Goal: Transaction & Acquisition: Purchase product/service

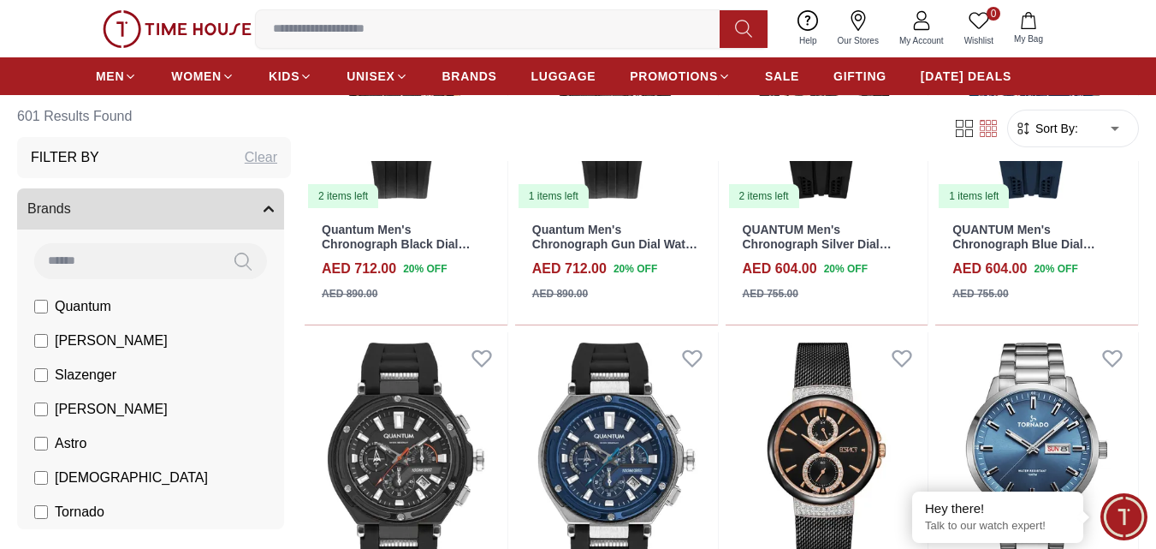
scroll to position [1814, 0]
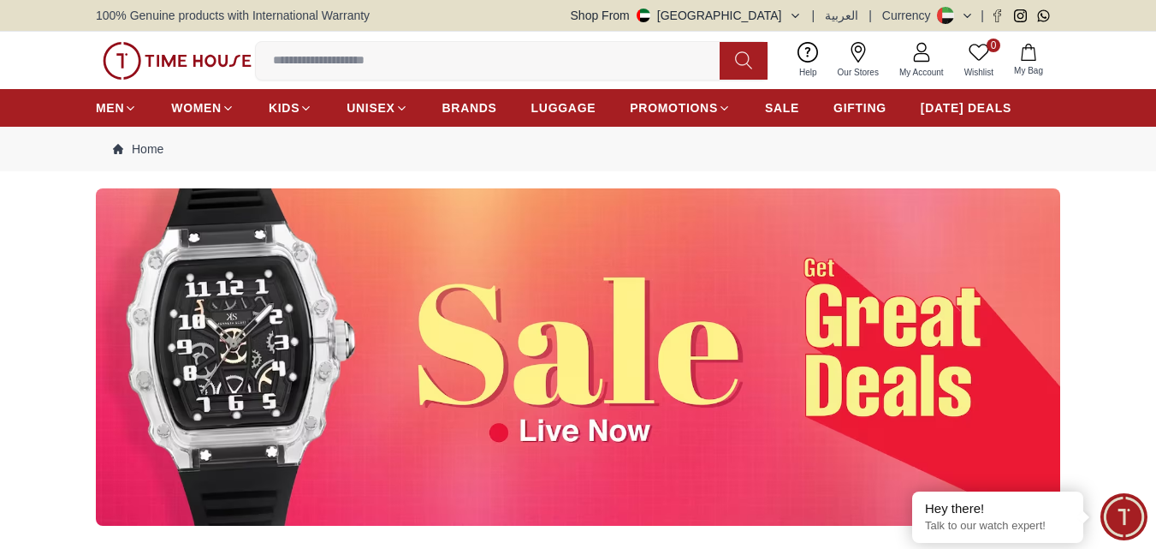
click at [685, 378] on img at bounding box center [578, 356] width 965 height 337
click at [444, 340] on img at bounding box center [578, 356] width 965 height 337
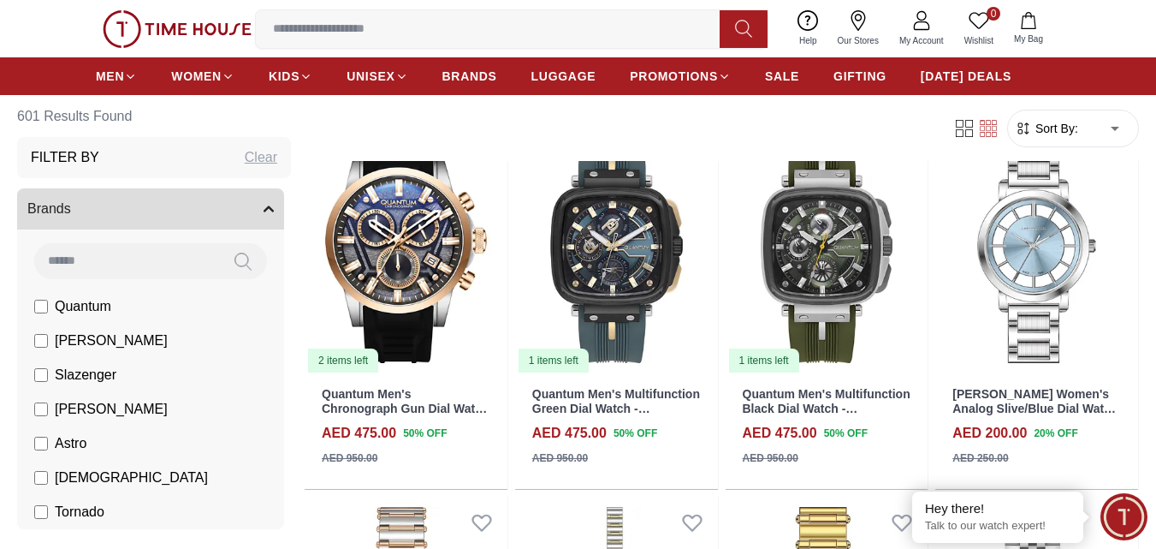
scroll to position [514, 0]
drag, startPoint x: 444, startPoint y: 340, endPoint x: 792, endPoint y: 110, distance: 416.3
click at [792, 110] on div "Filter Sort By: ​ ****** ​" at bounding box center [722, 128] width 834 height 65
click at [944, 79] on span "[DATE] DEALS" at bounding box center [966, 76] width 91 height 17
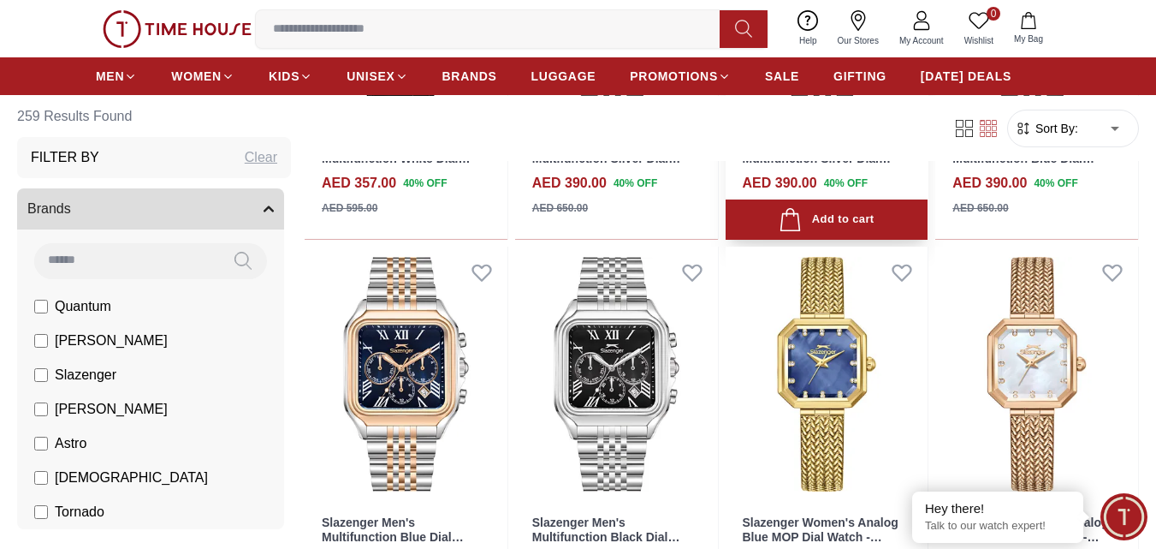
scroll to position [1897, 0]
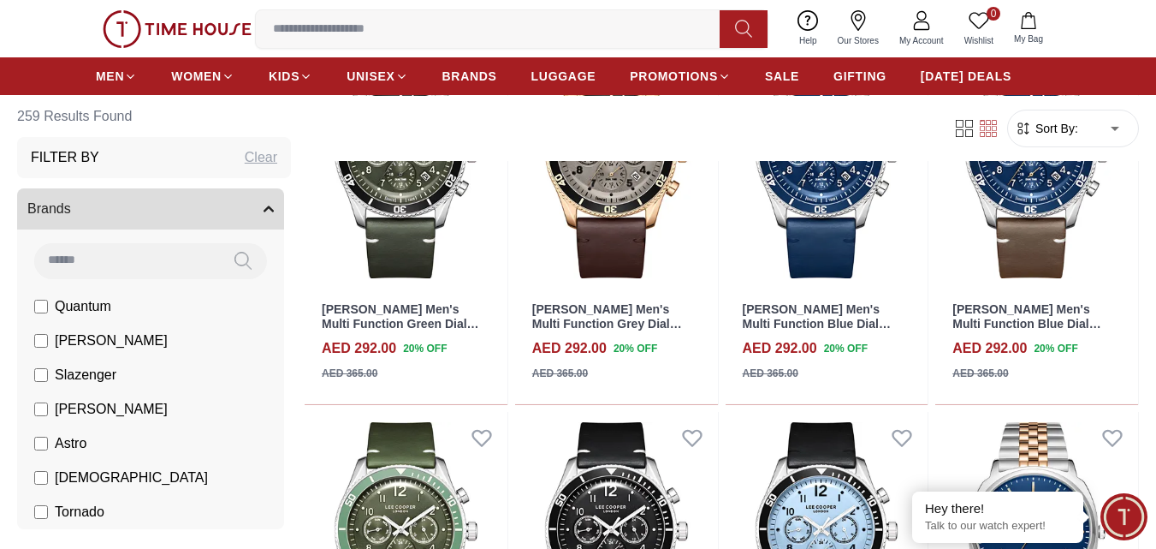
scroll to position [2870, 0]
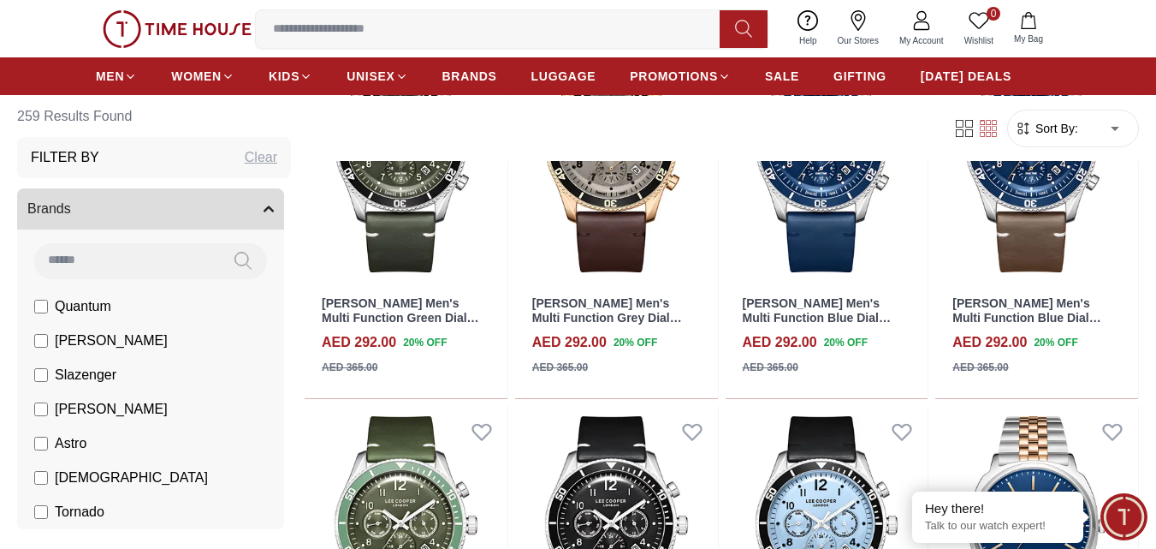
click at [972, 56] on div "0 Wishlist My Bag Help Our Stores My Account 0 Wishlist My Bag" at bounding box center [578, 28] width 965 height 57
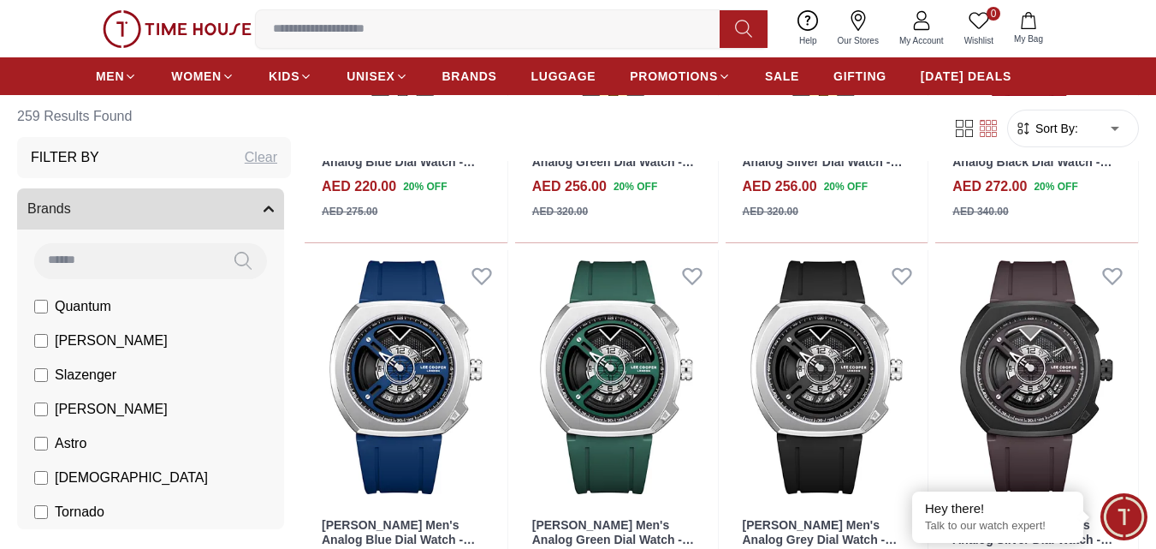
scroll to position [3878, 0]
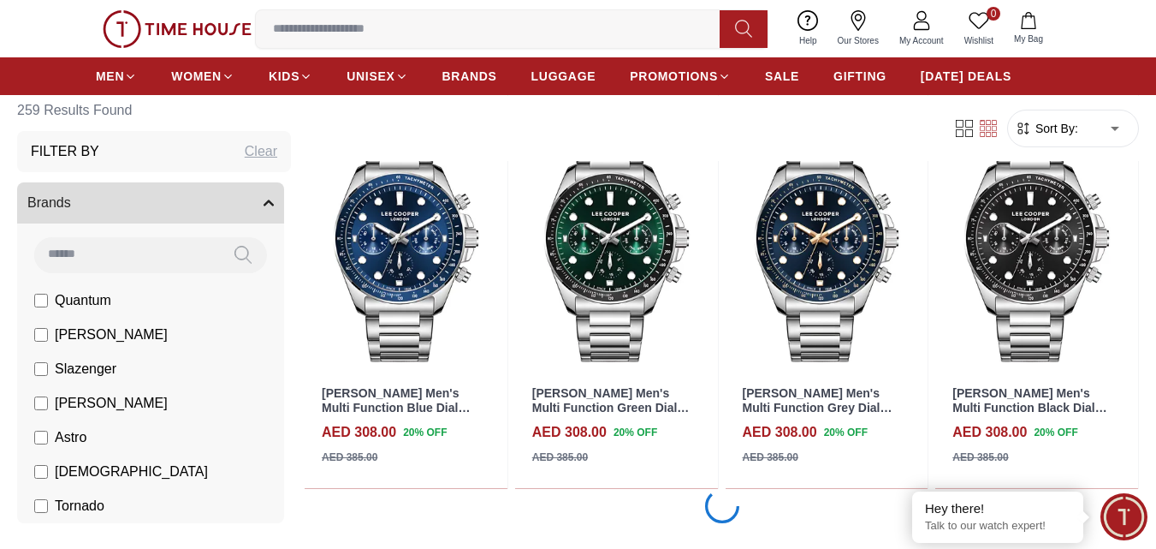
scroll to position [5803, 0]
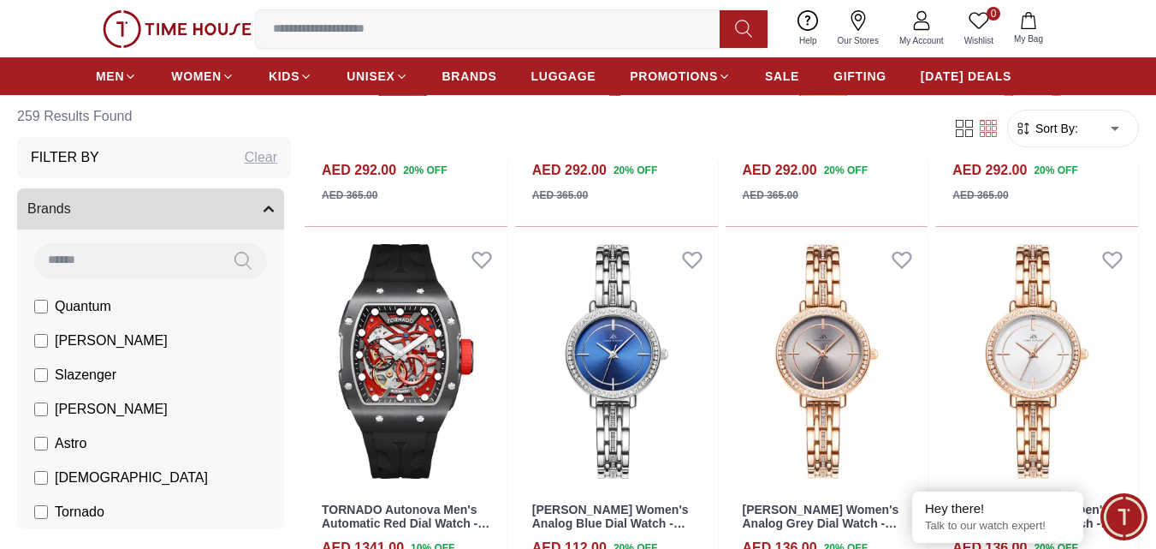
scroll to position [7576, 0]
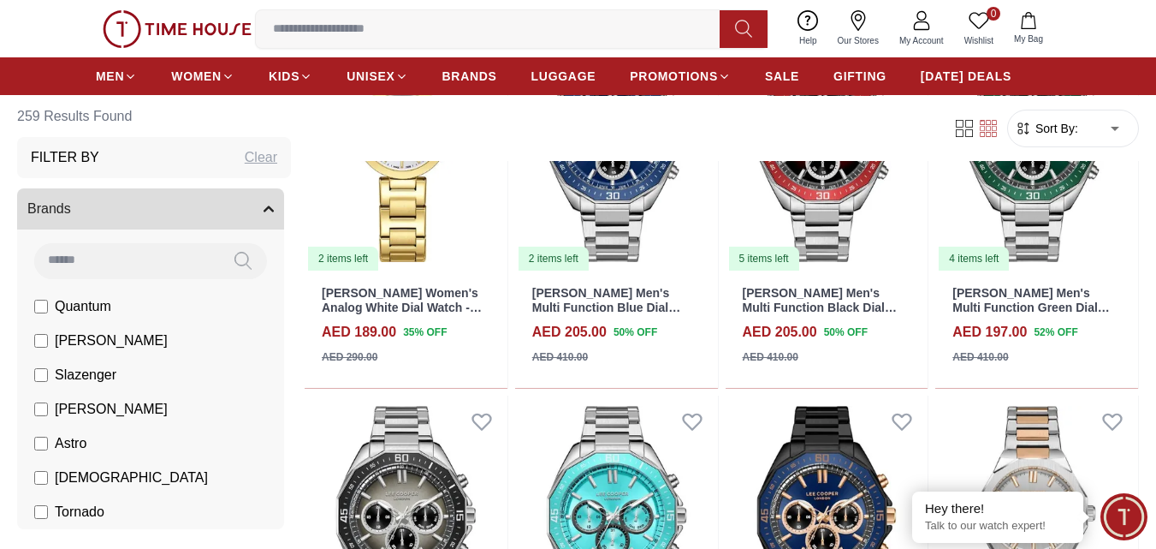
scroll to position [9303, 0]
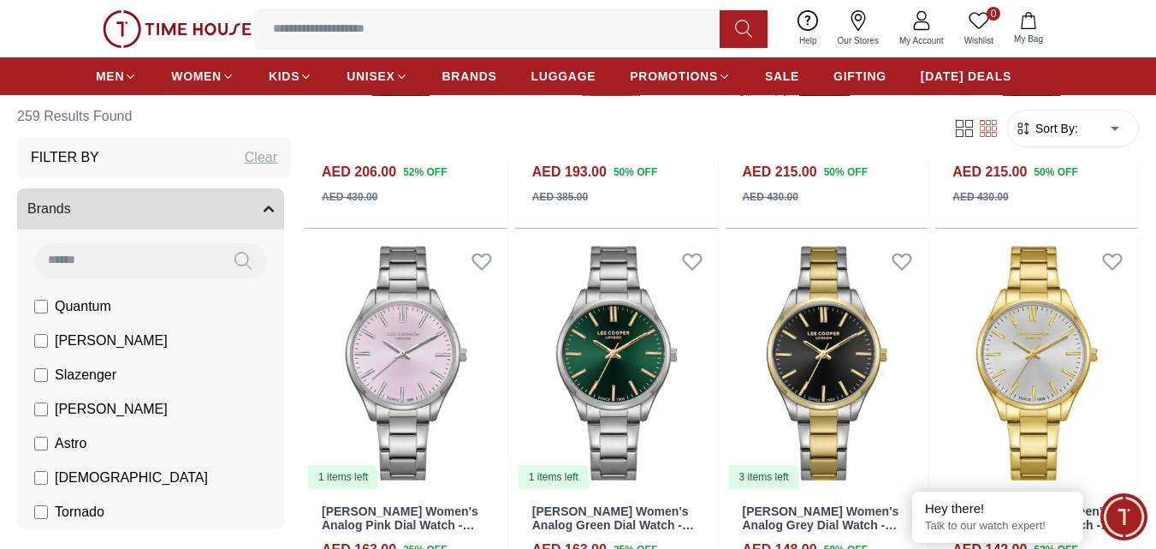
scroll to position [10976, 0]
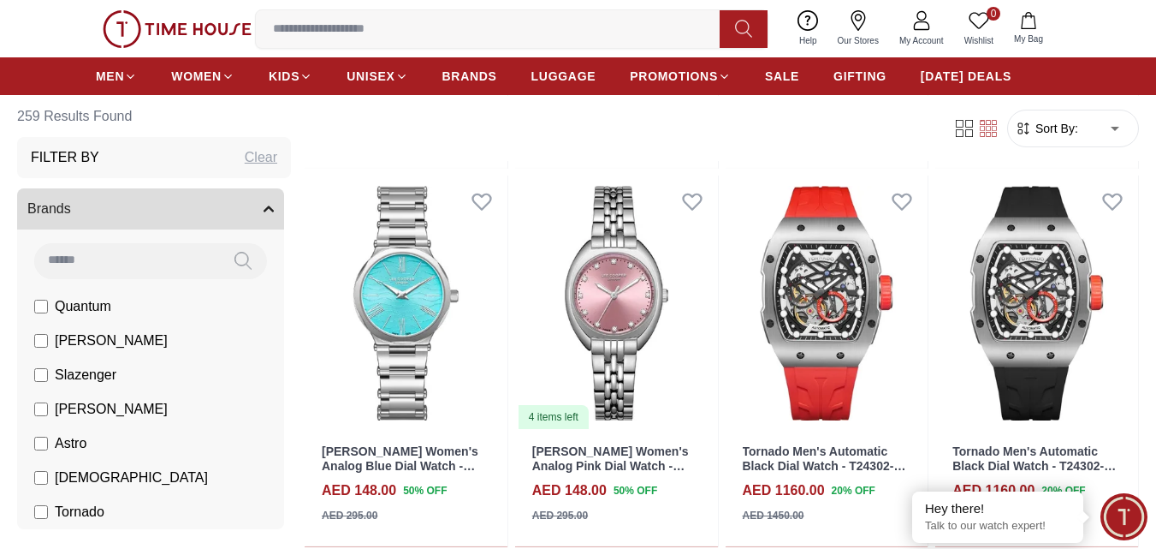
scroll to position [11419, 0]
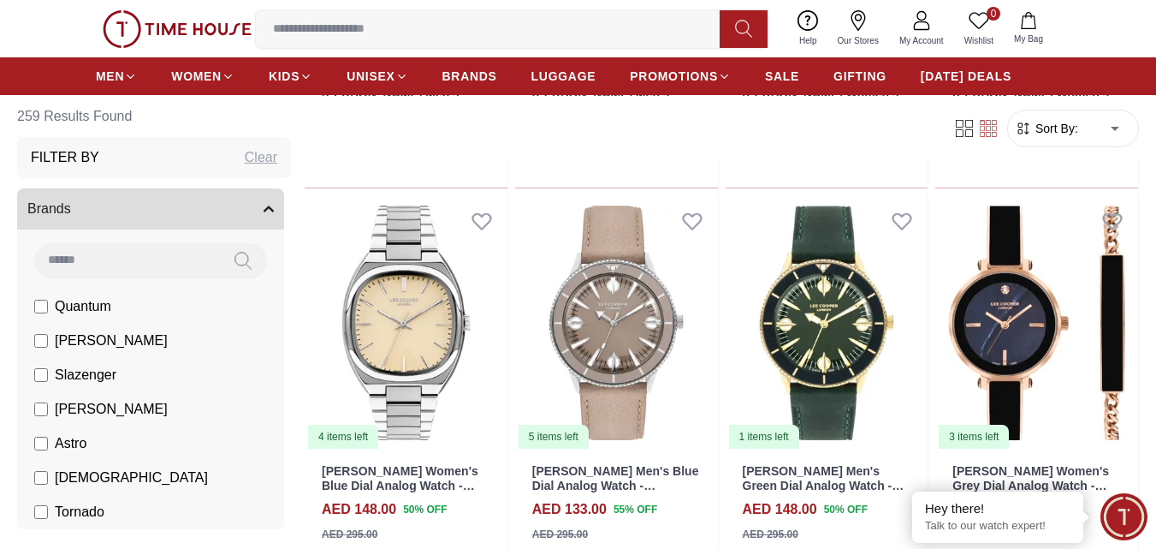
scroll to position [14791, 0]
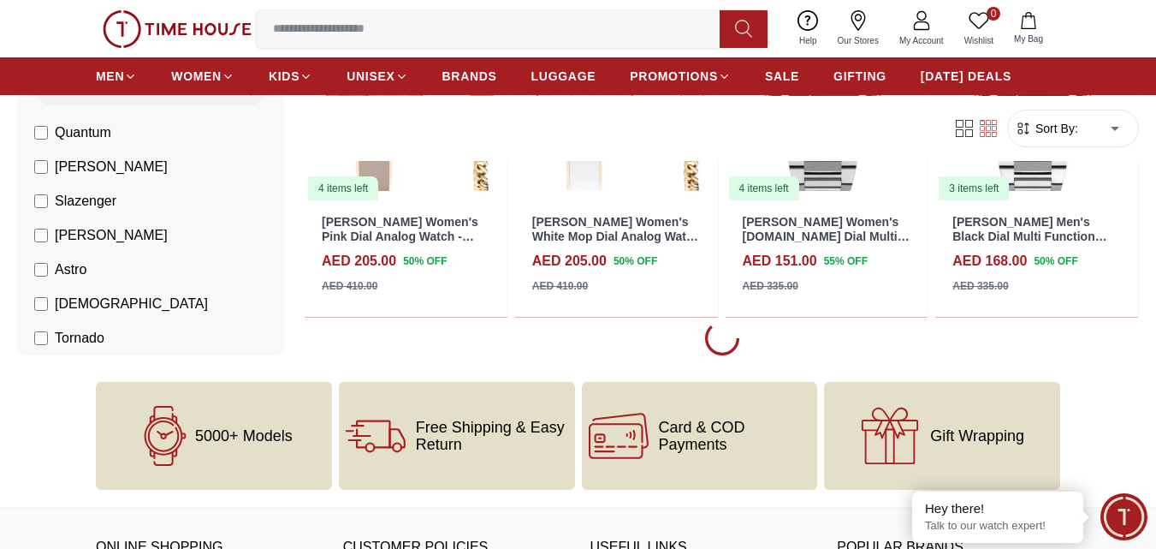
scroll to position [15417, 0]
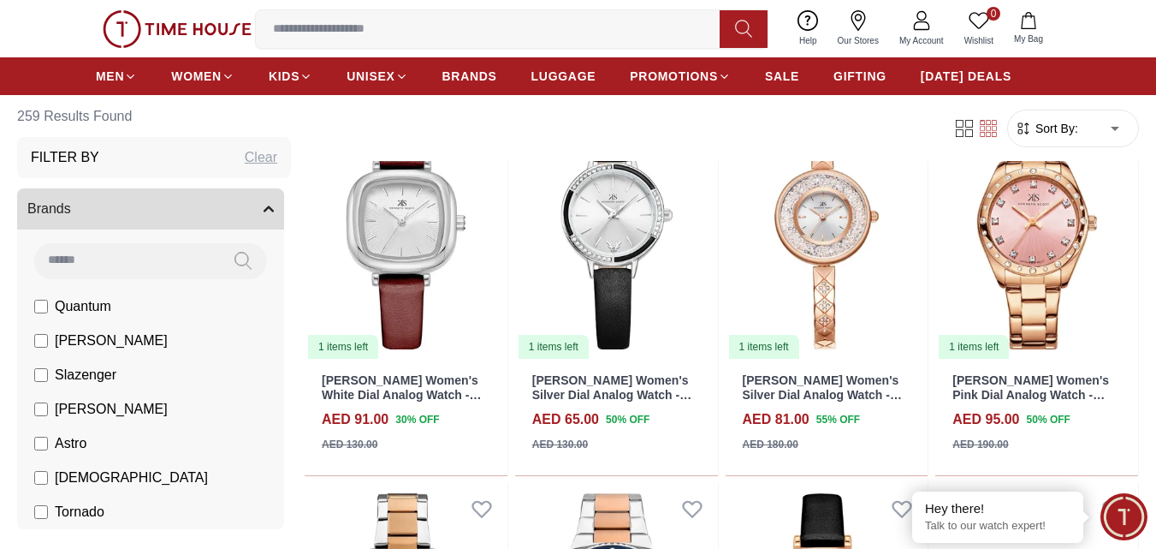
scroll to position [17902, 0]
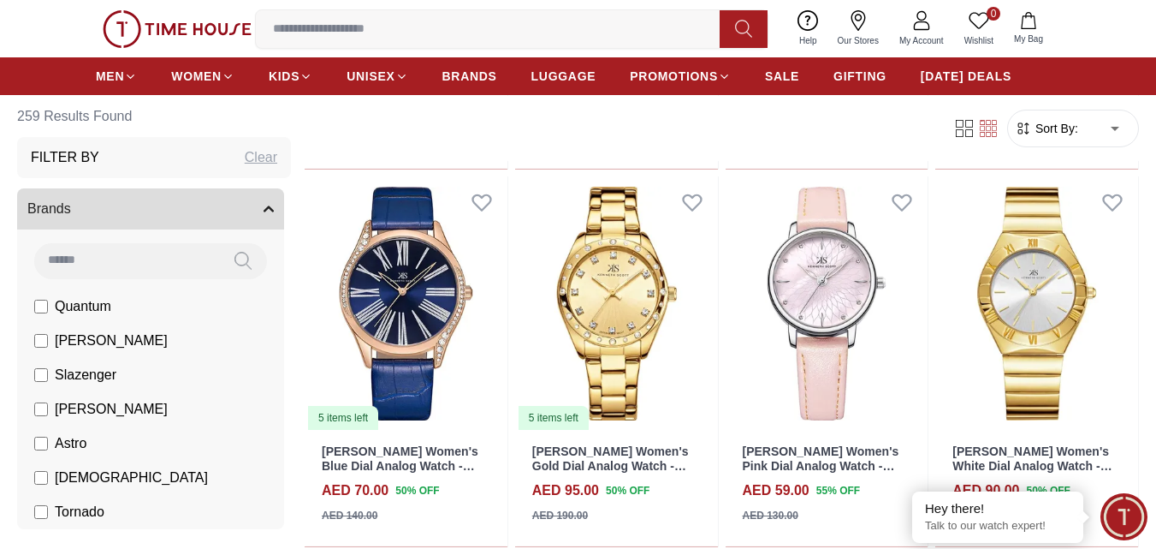
scroll to position [19354, 0]
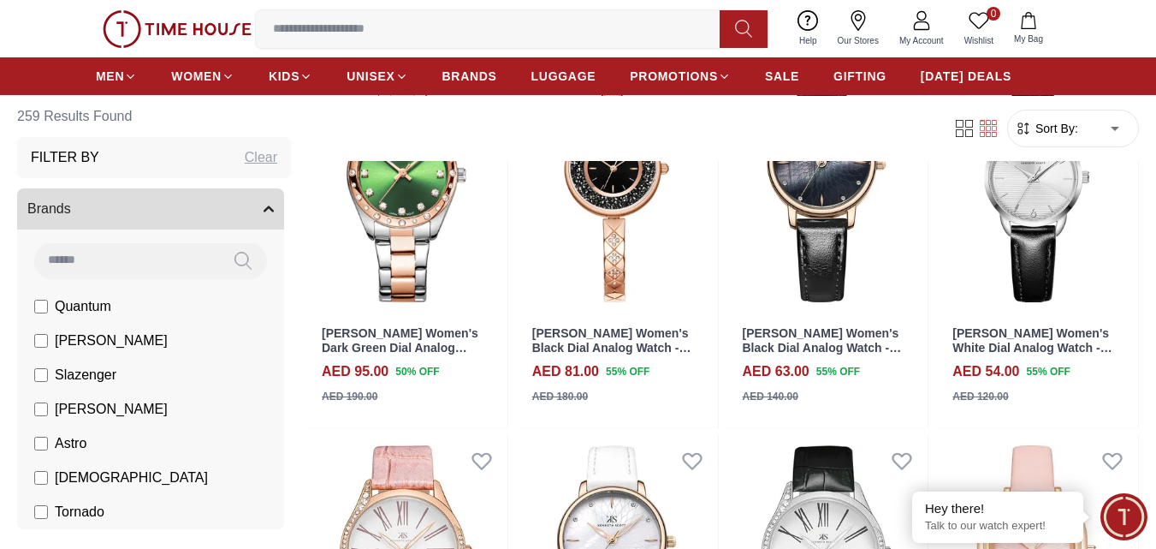
scroll to position [19470, 0]
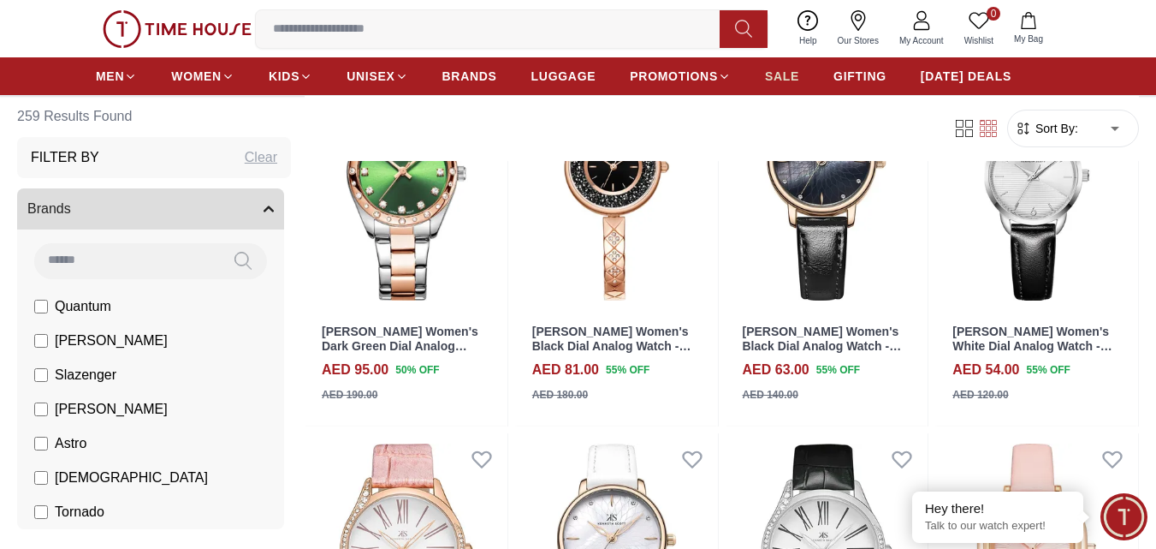
click at [772, 69] on span "SALE" at bounding box center [782, 76] width 34 height 17
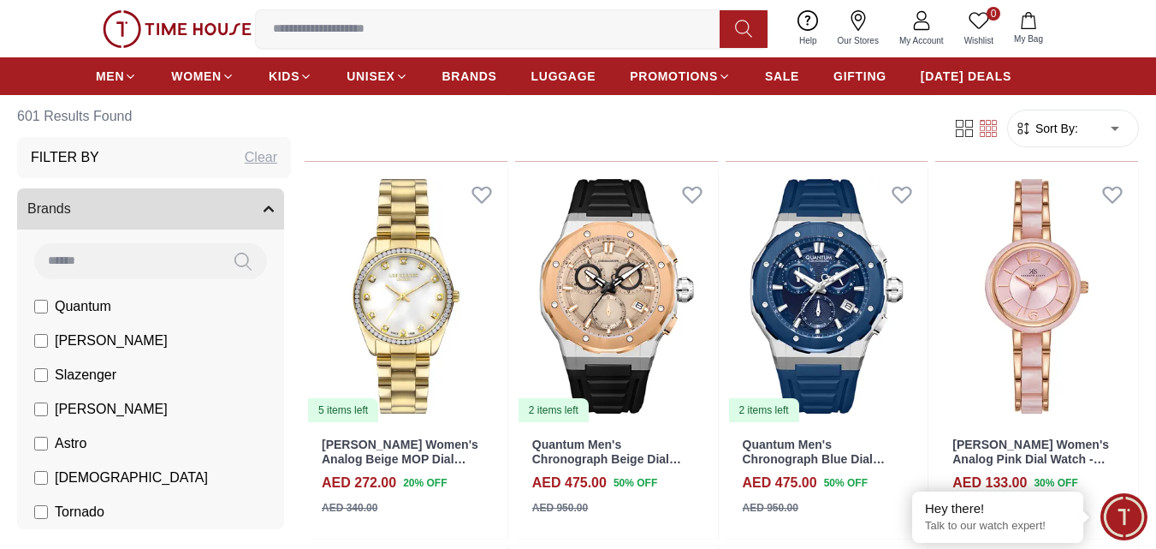
scroll to position [1222, 0]
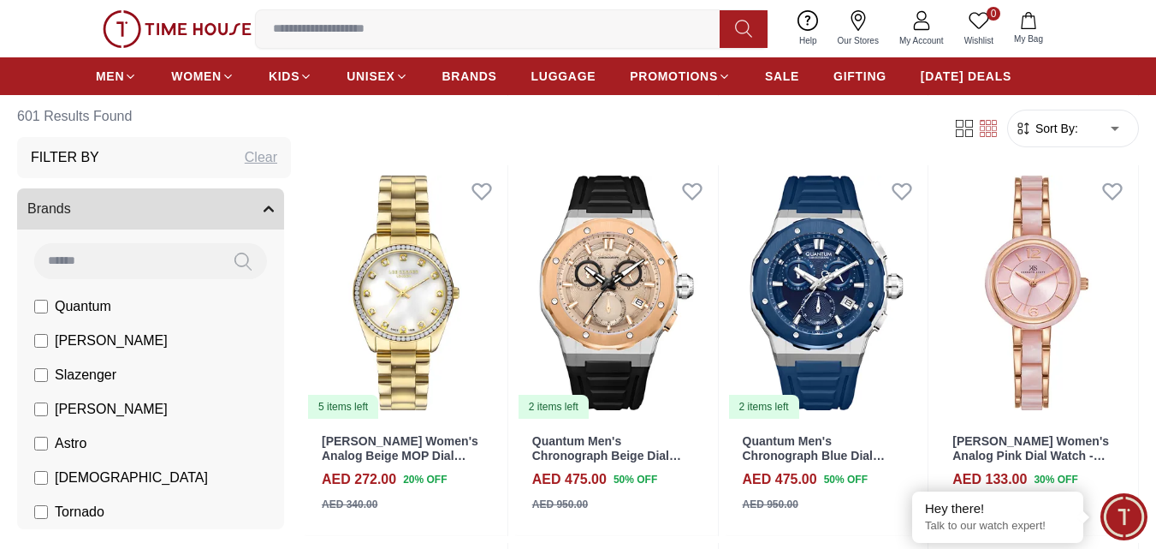
click at [378, 40] on input at bounding box center [495, 29] width 478 height 34
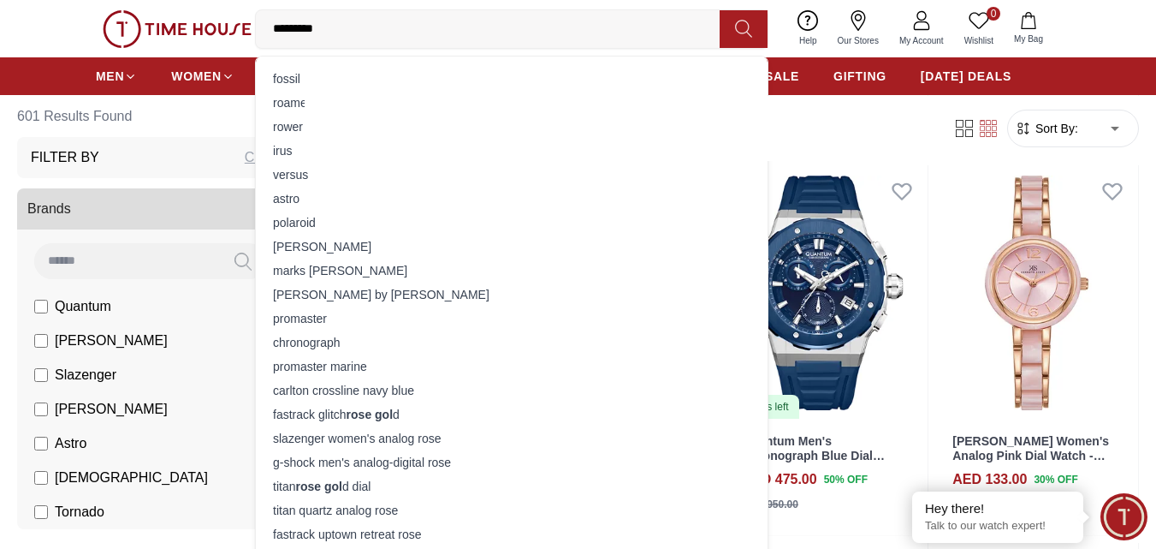
type input "*********"
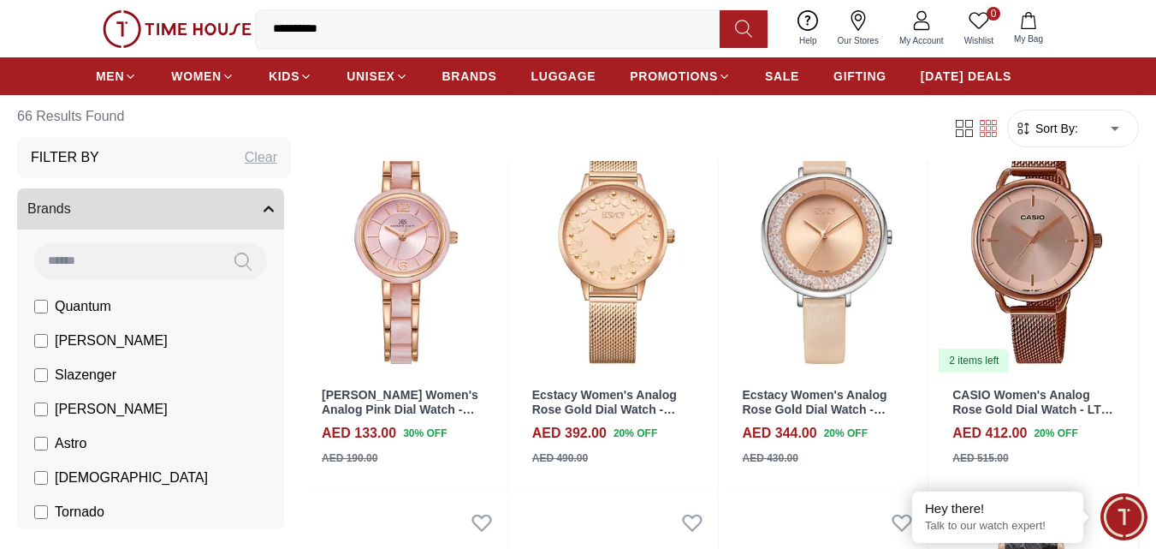
scroll to position [1297, 0]
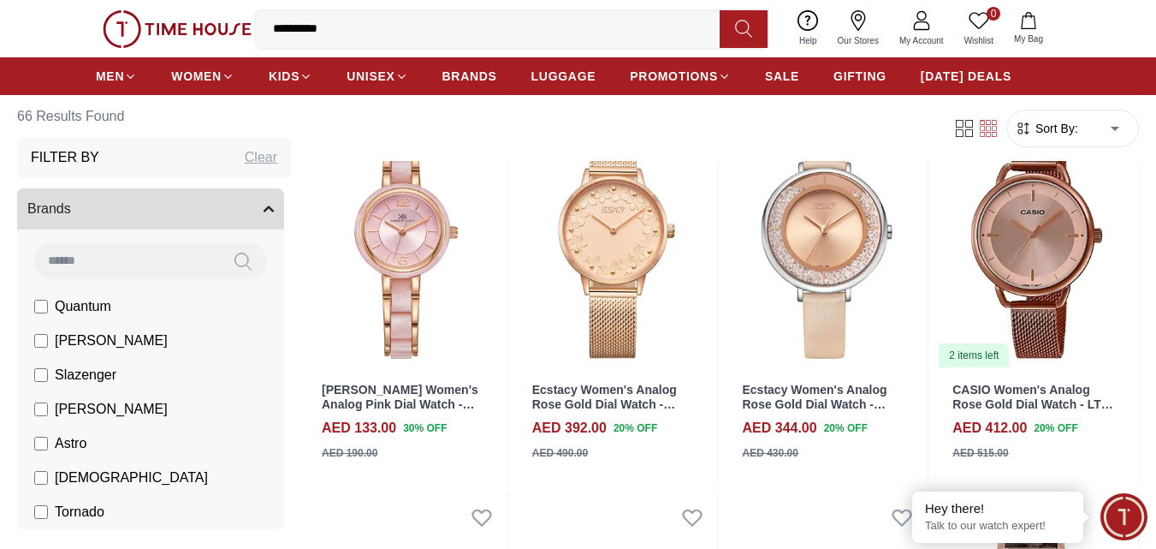
click at [845, 298] on img at bounding box center [827, 241] width 203 height 255
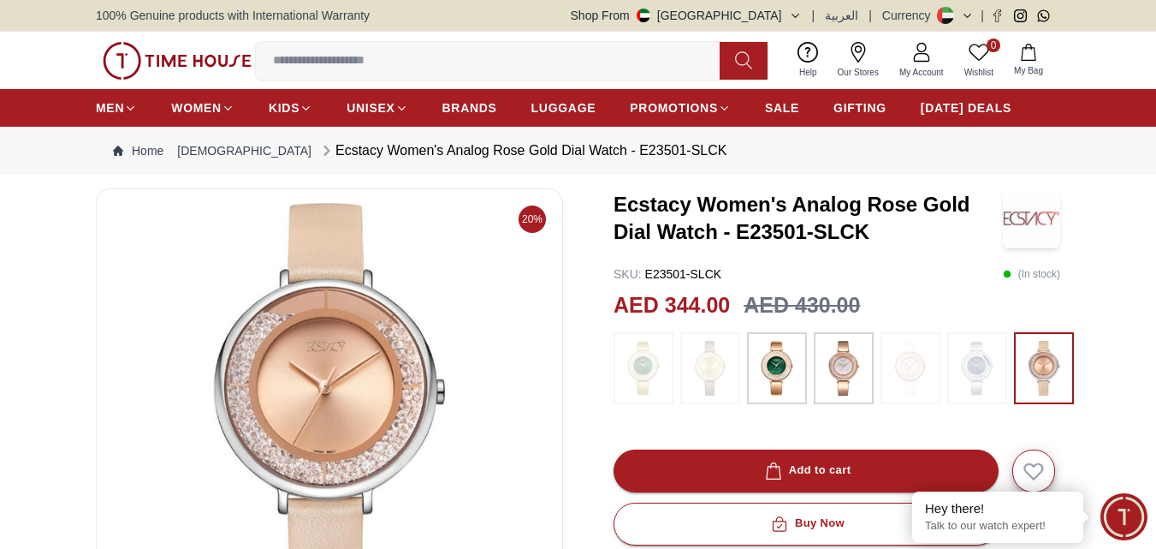
scroll to position [1297, 0]
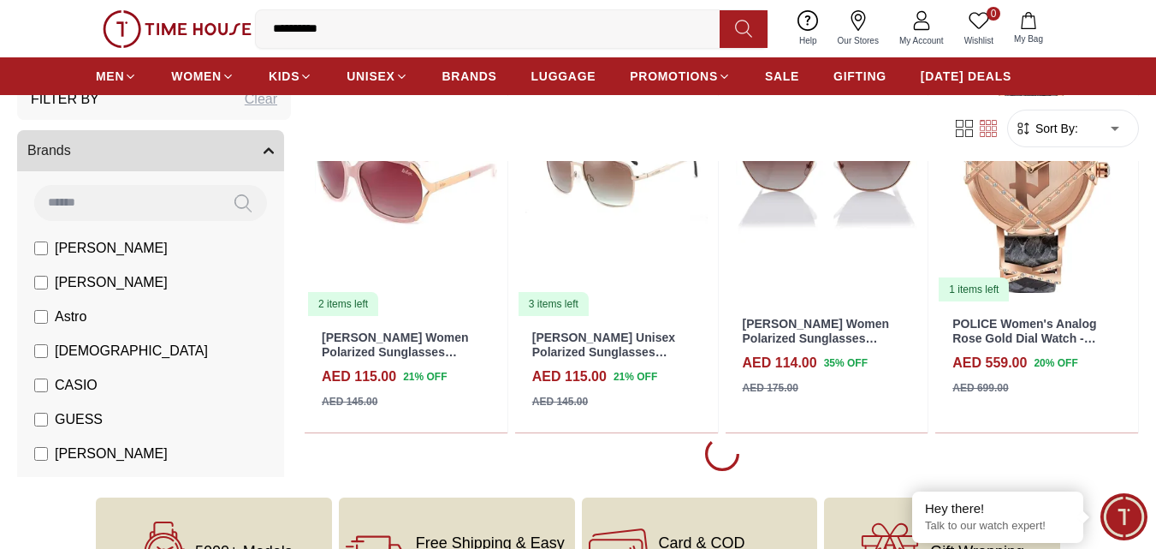
scroll to position [2079, 0]
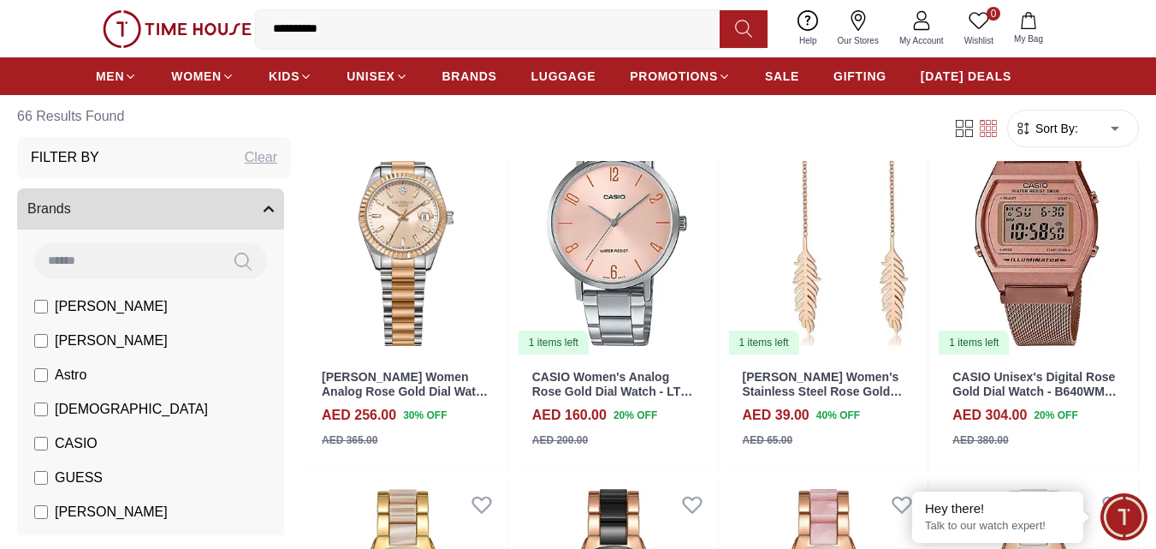
click at [490, 26] on input "*********" at bounding box center [495, 29] width 478 height 34
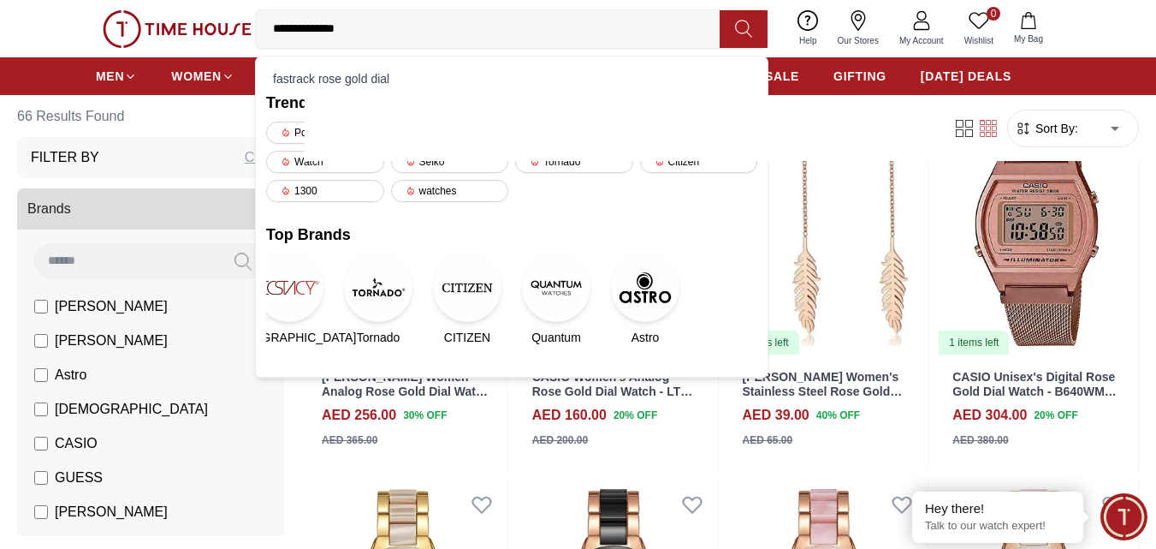
type input "**********"
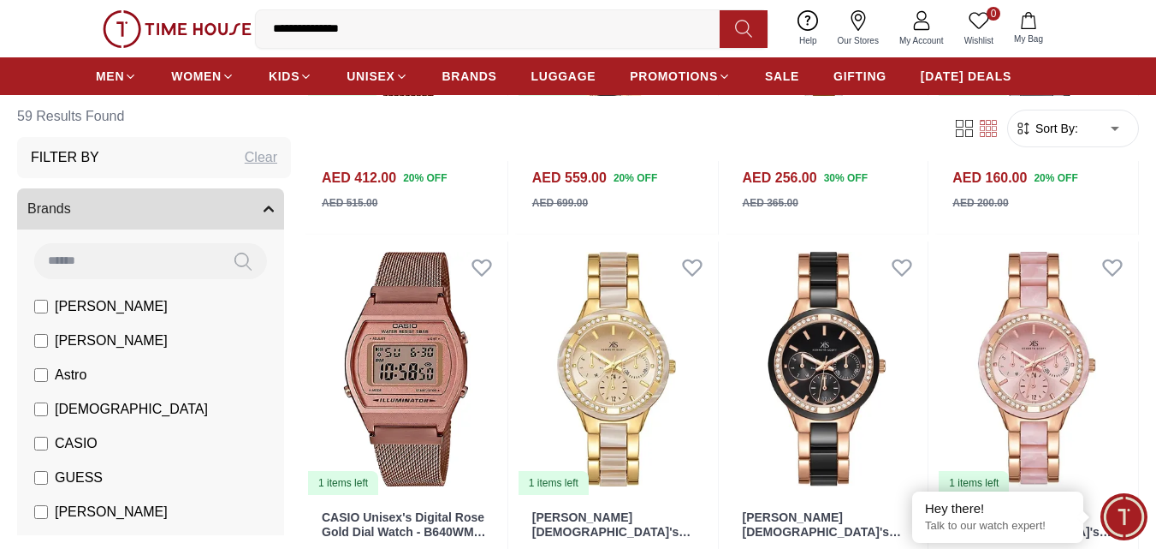
scroll to position [1559, 0]
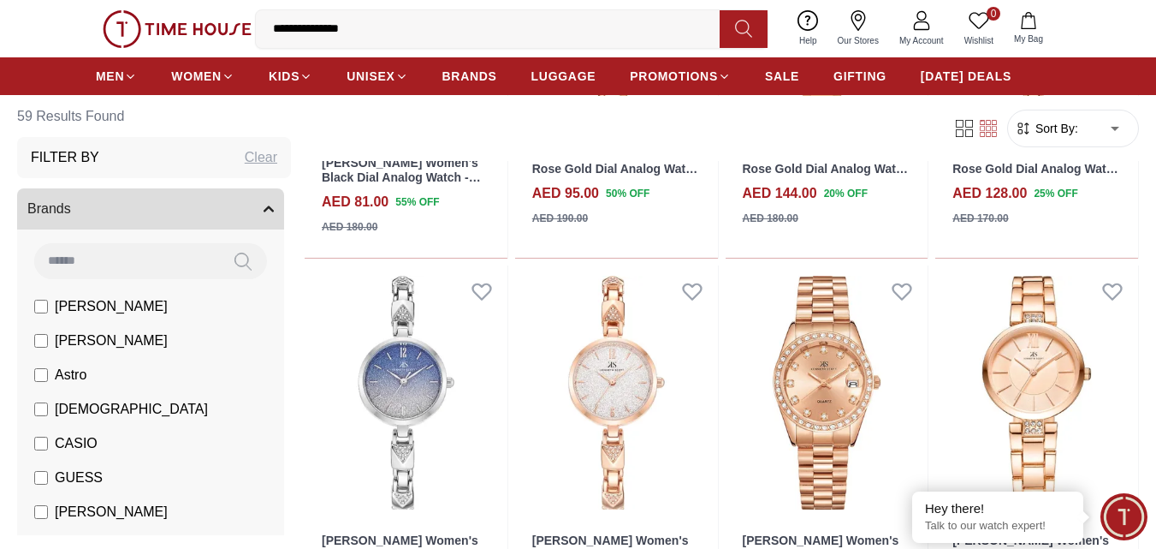
scroll to position [3043, 0]
